Goal: Browse casually

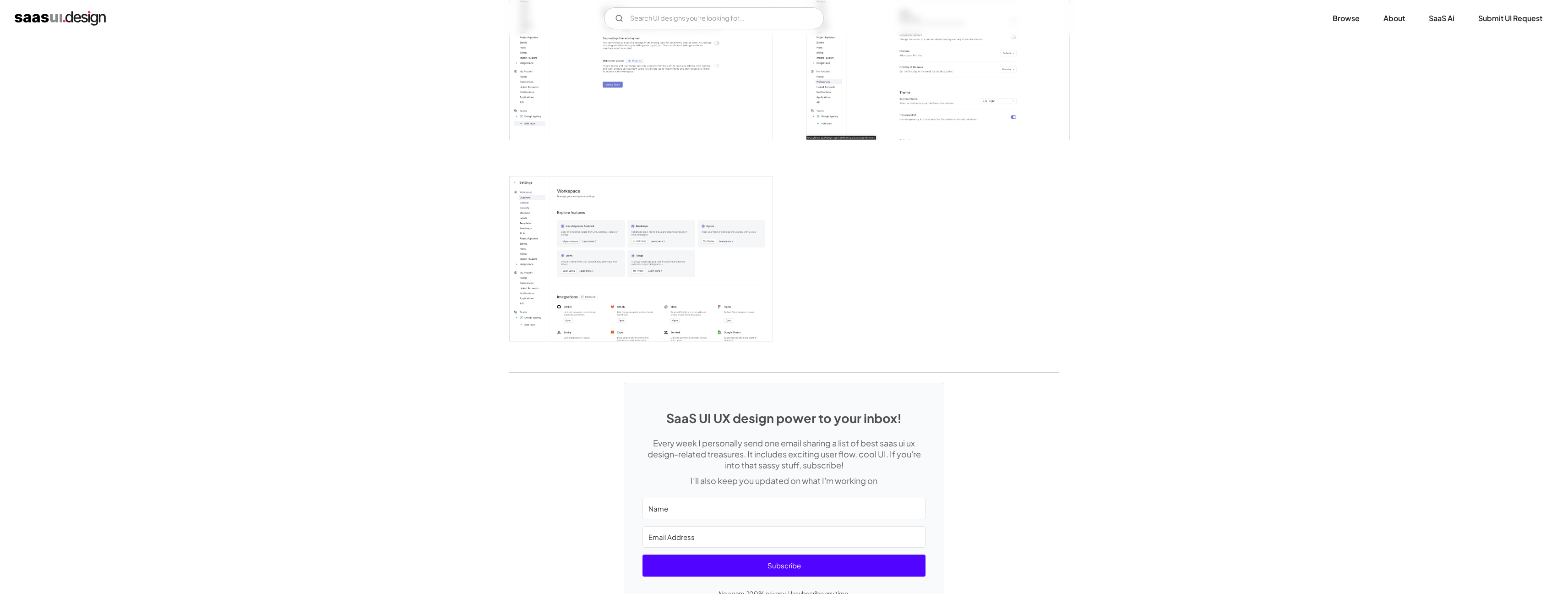
scroll to position [2253, 0]
click at [631, 236] on img "open lightbox" at bounding box center [641, 255] width 263 height 164
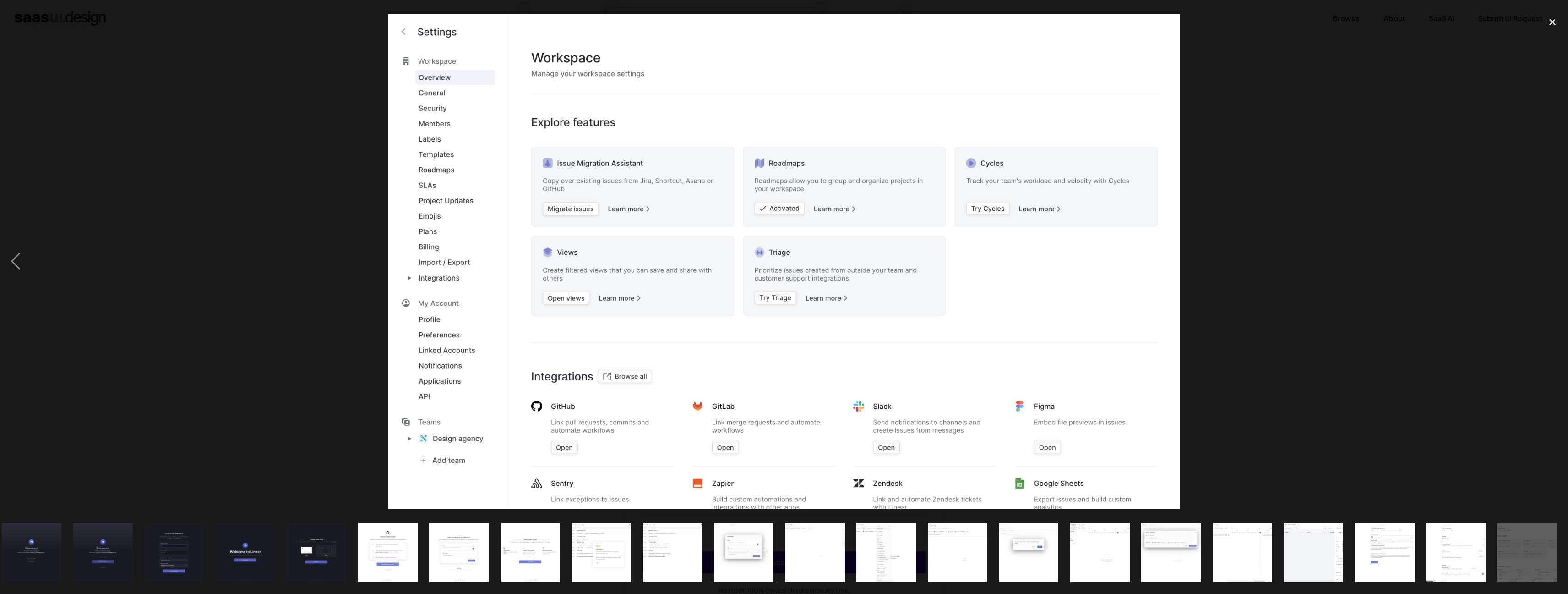
scroll to position [0, 81]
click at [1451, 566] on img "show item 22 of 23" at bounding box center [1455, 552] width 95 height 60
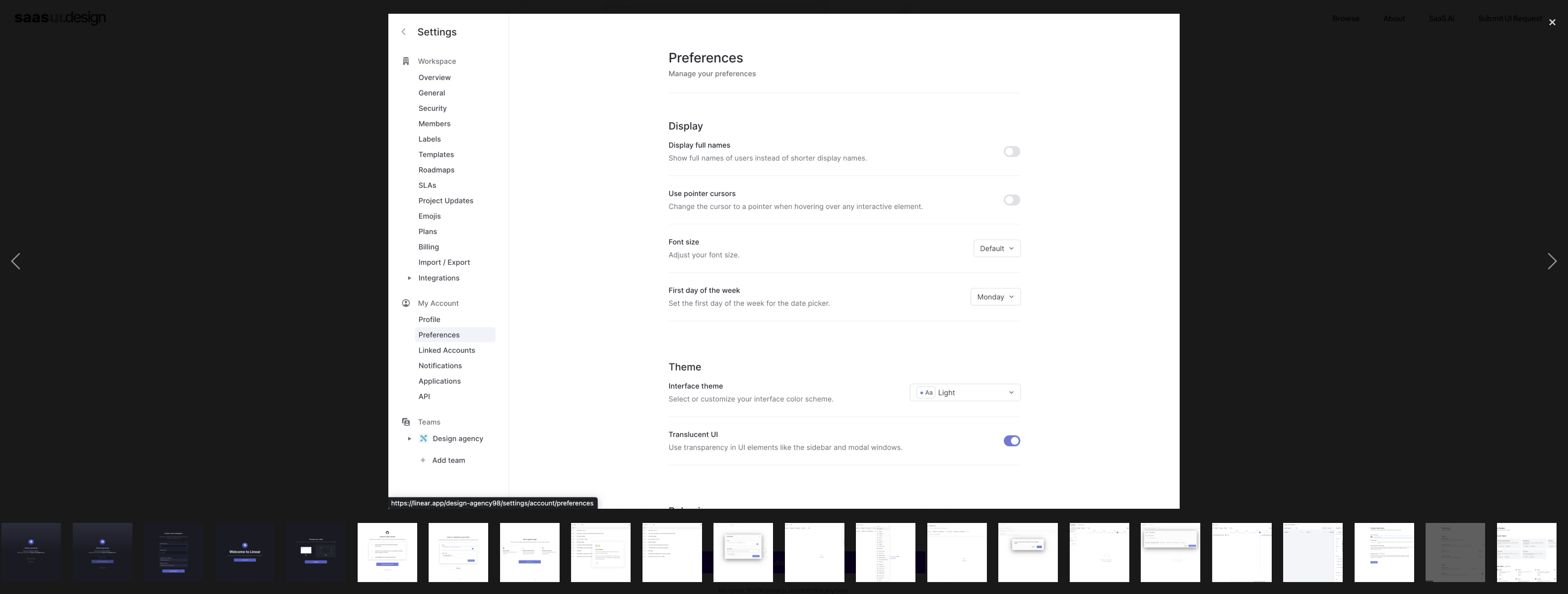
click at [1378, 561] on img "show item 21 of 23" at bounding box center [1384, 552] width 95 height 60
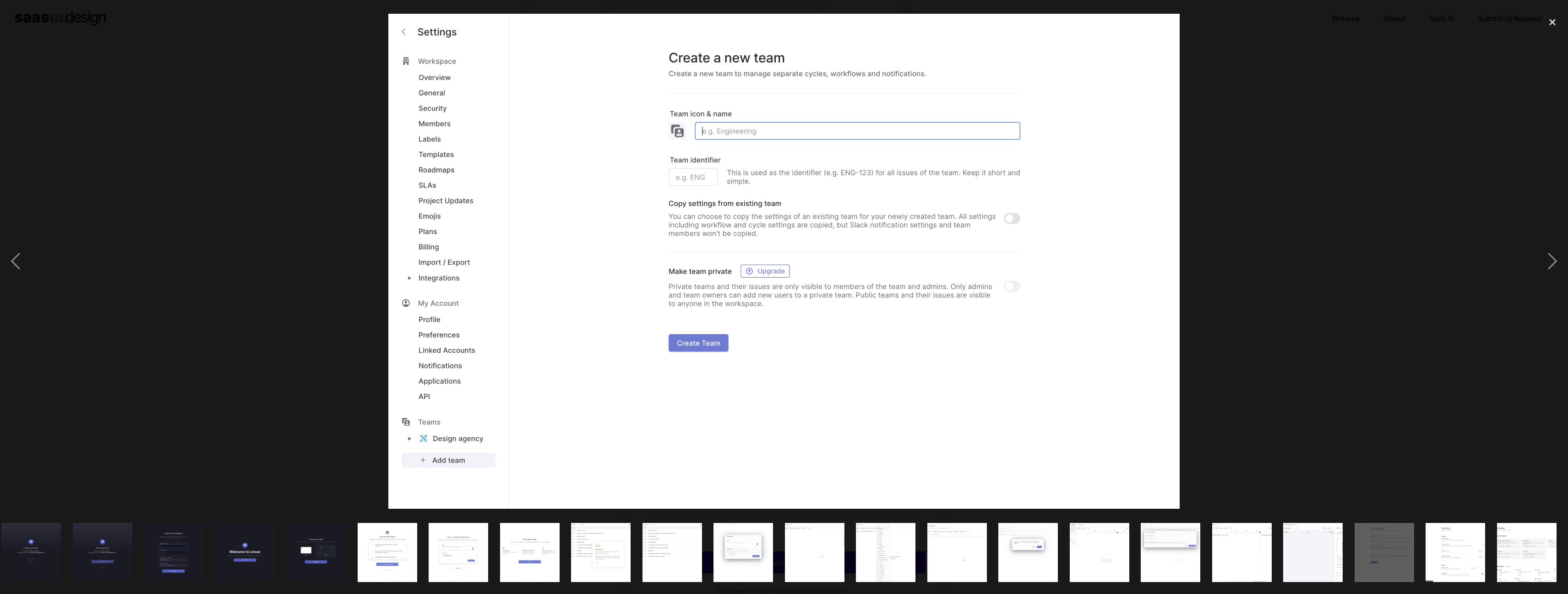
click at [1304, 566] on img "show item 20 of 23" at bounding box center [1313, 552] width 95 height 60
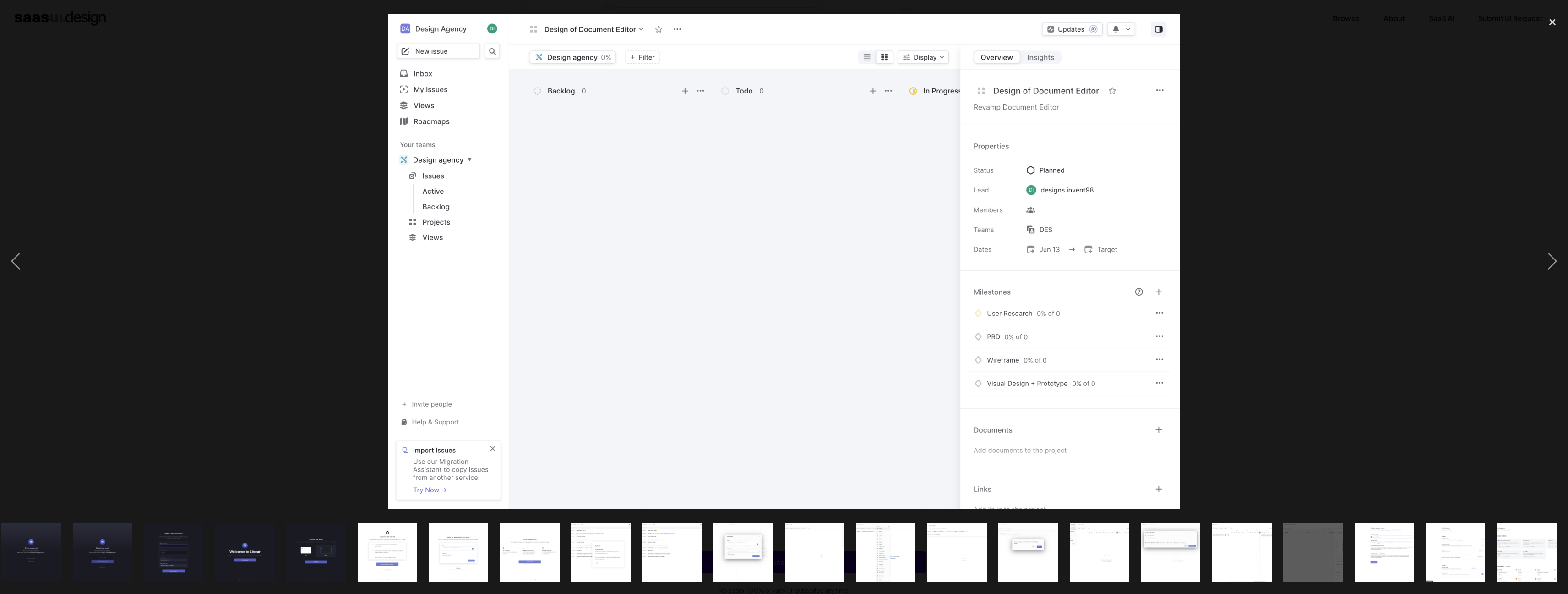
click at [672, 547] on img "show item 11 of 23" at bounding box center [672, 552] width 95 height 60
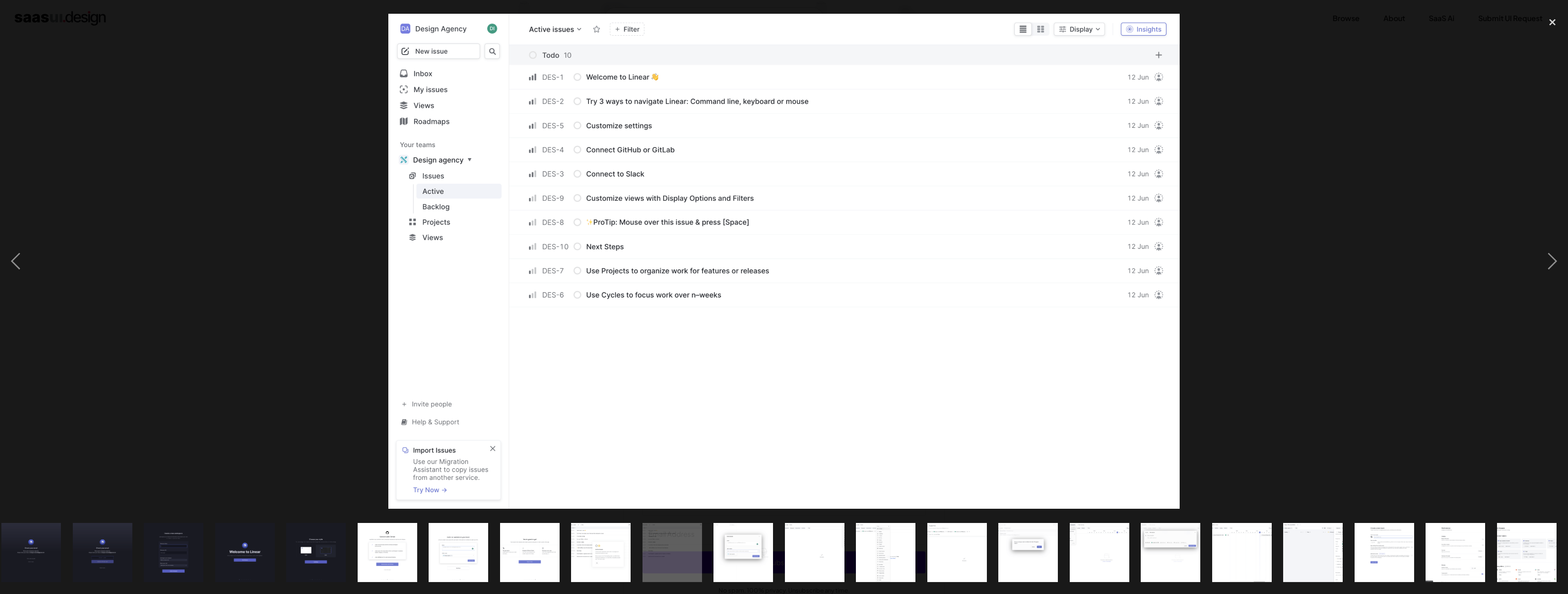
click at [599, 556] on img "show item 10 of 23" at bounding box center [601, 552] width 95 height 60
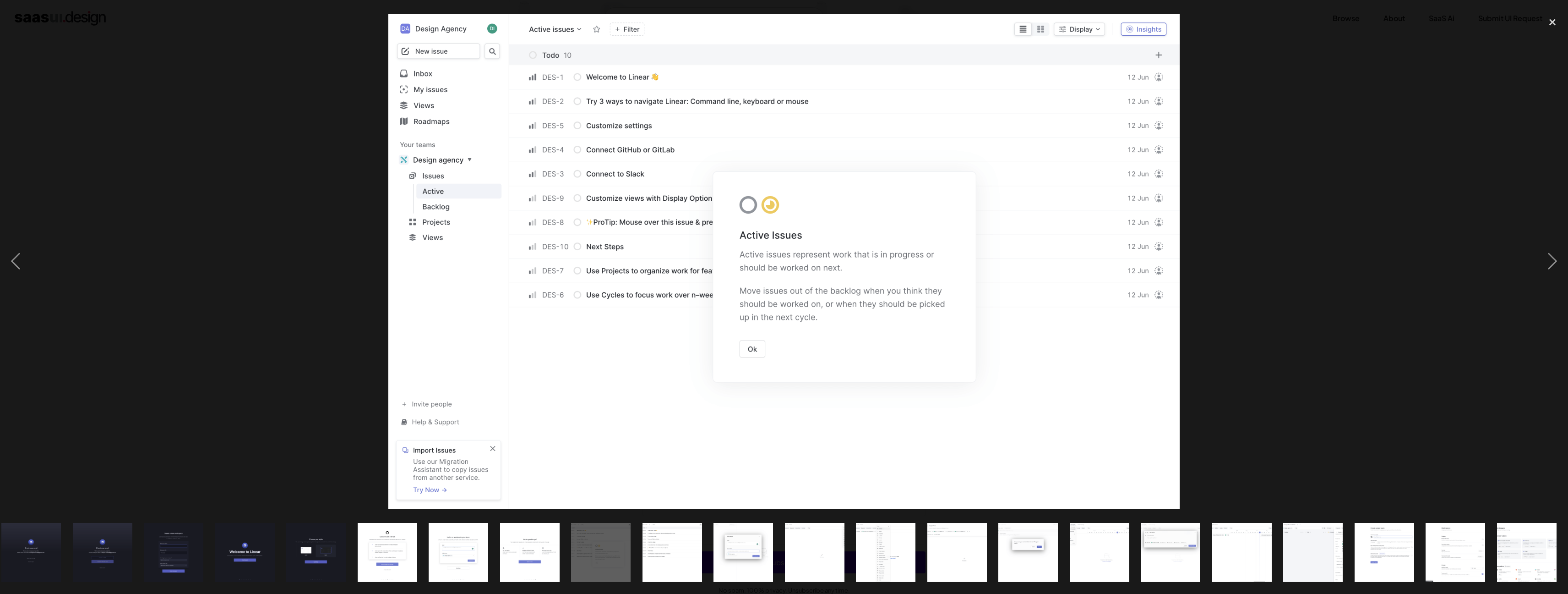
click at [525, 561] on img "show item 9 of 23" at bounding box center [529, 552] width 95 height 60
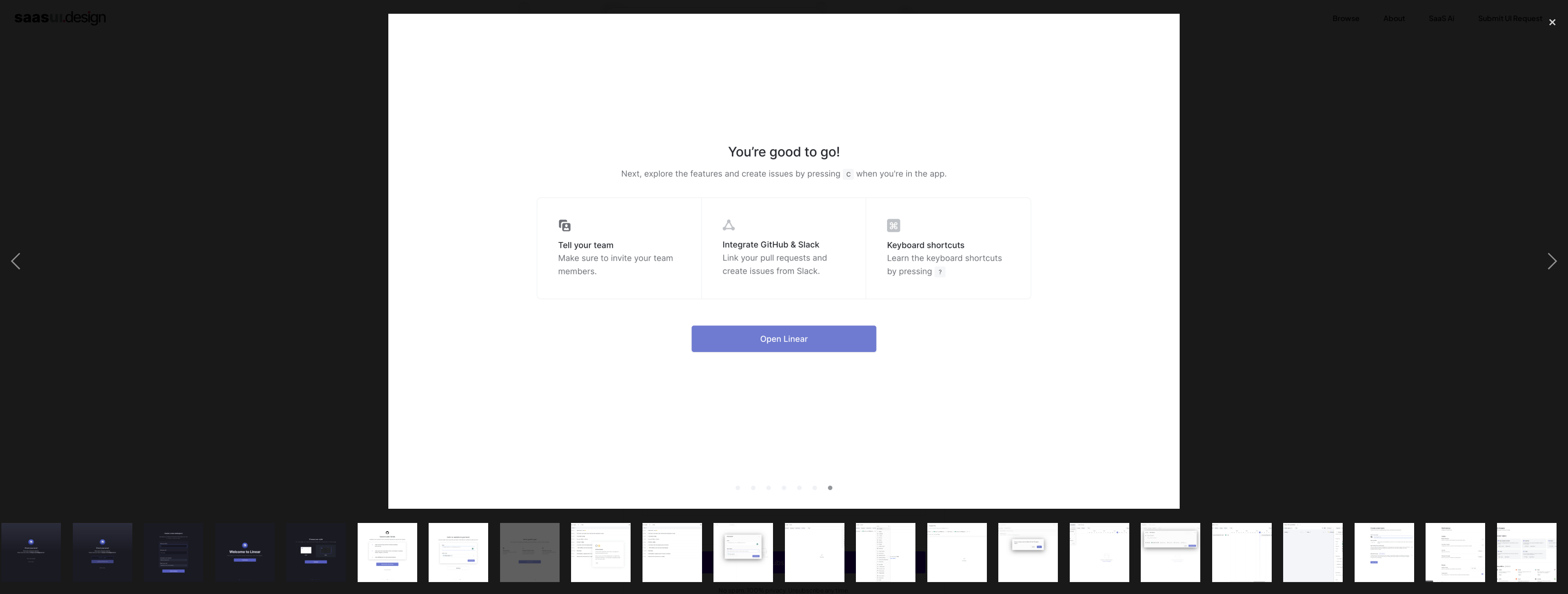
click at [897, 554] on img "show item 14 of 23" at bounding box center [886, 552] width 95 height 60
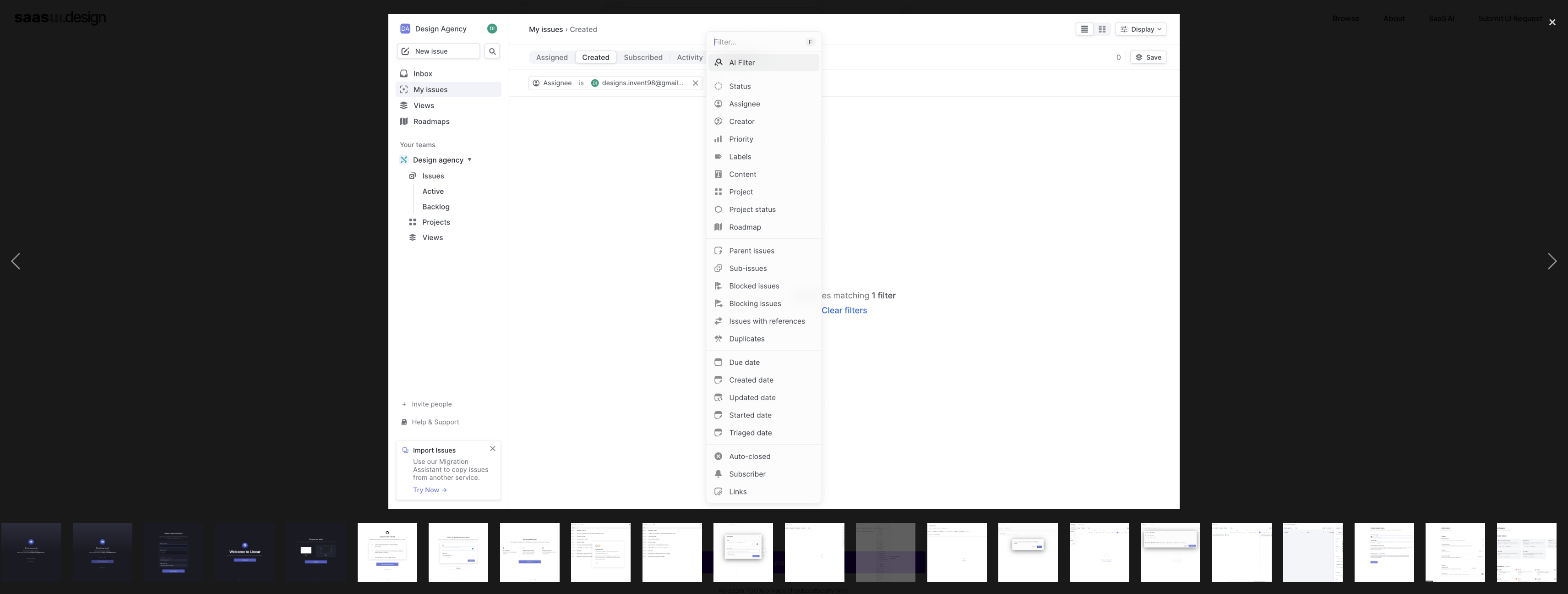
click at [962, 560] on img "show item 15 of 23" at bounding box center [957, 552] width 95 height 60
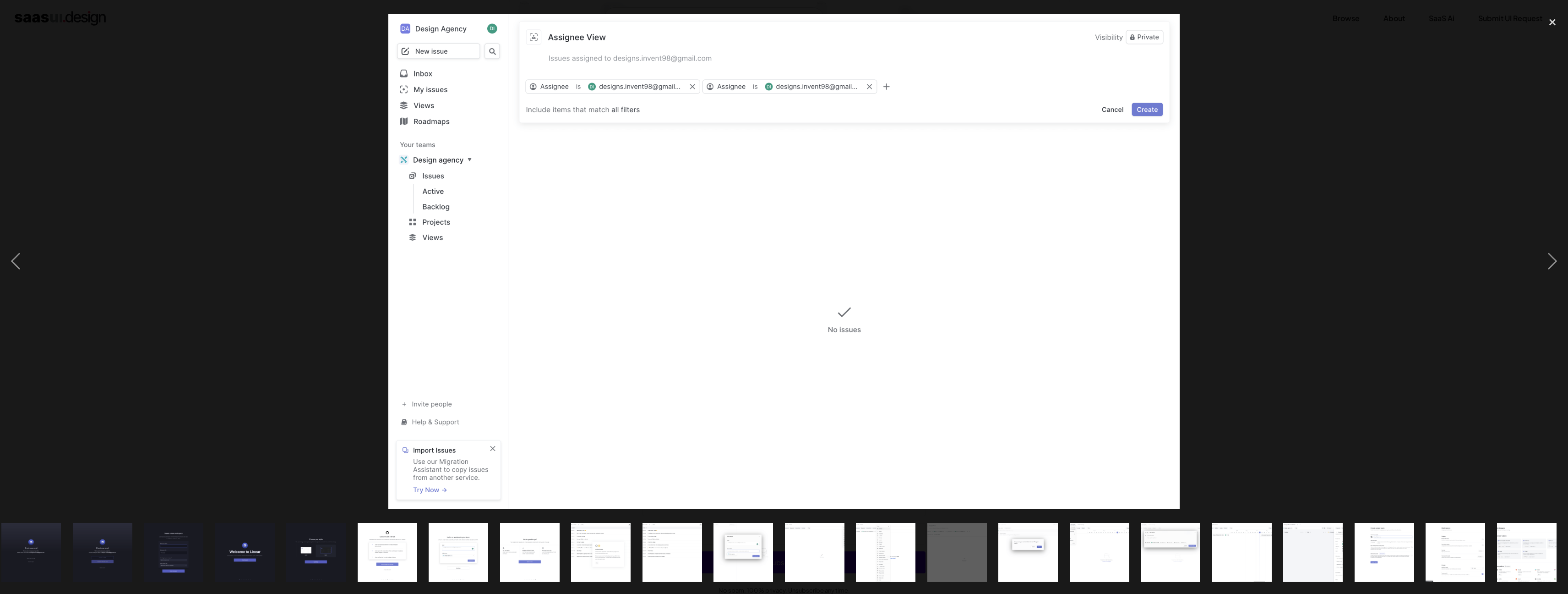
click at [1033, 563] on img "show item 16 of 23" at bounding box center [1028, 552] width 95 height 60
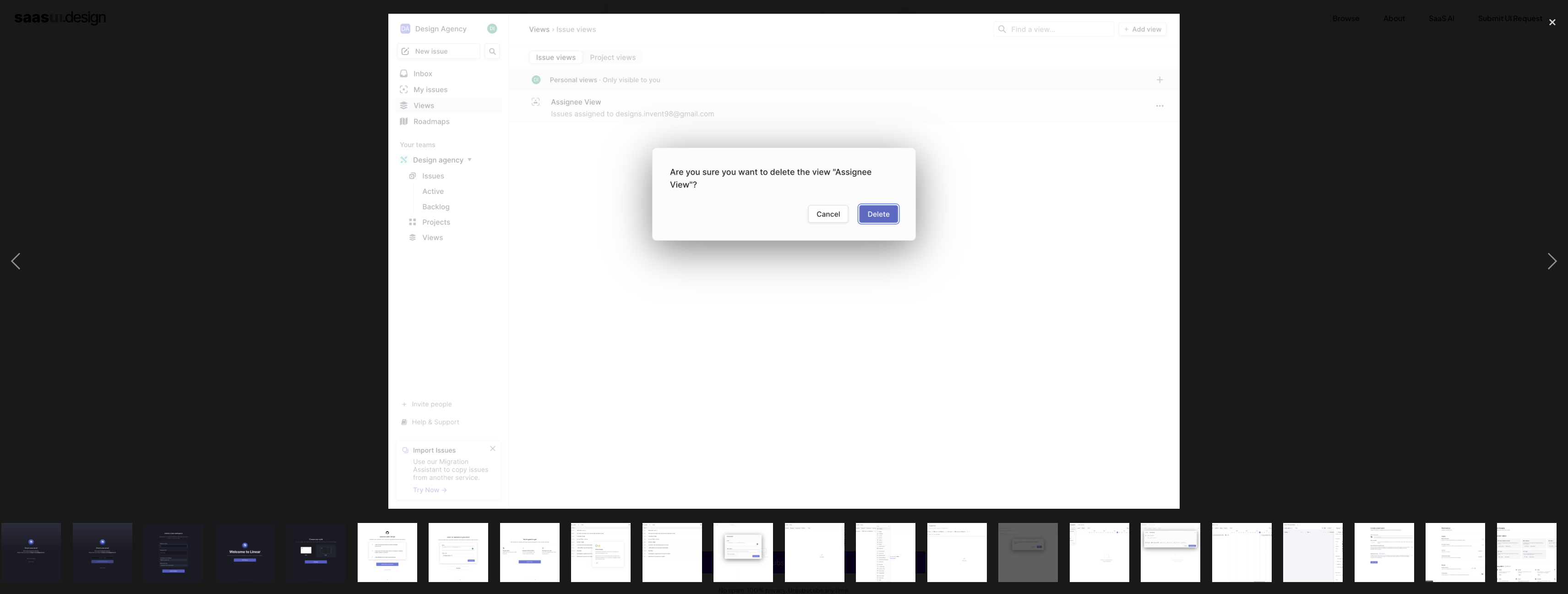
click at [957, 542] on img "show item 15 of 23" at bounding box center [957, 552] width 95 height 60
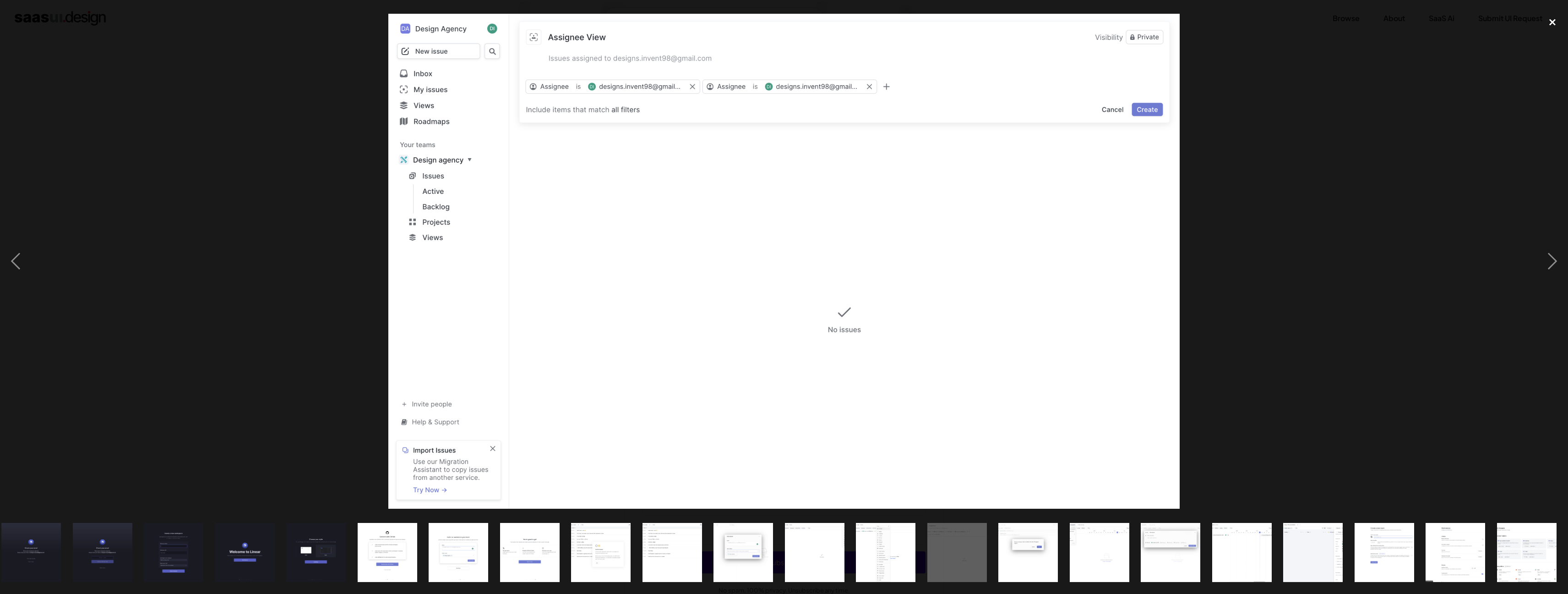
click at [1554, 16] on div "close lightbox" at bounding box center [1552, 22] width 31 height 20
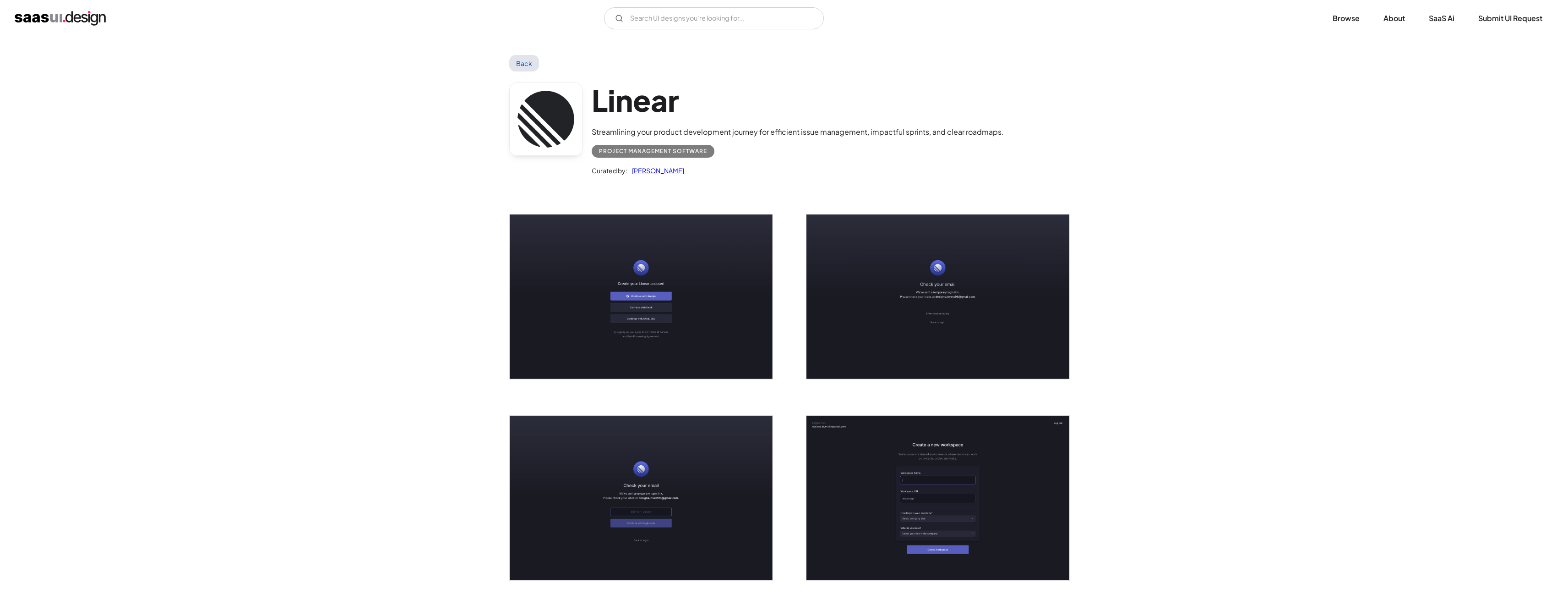
scroll to position [0, 0]
